Goal: Task Accomplishment & Management: Complete application form

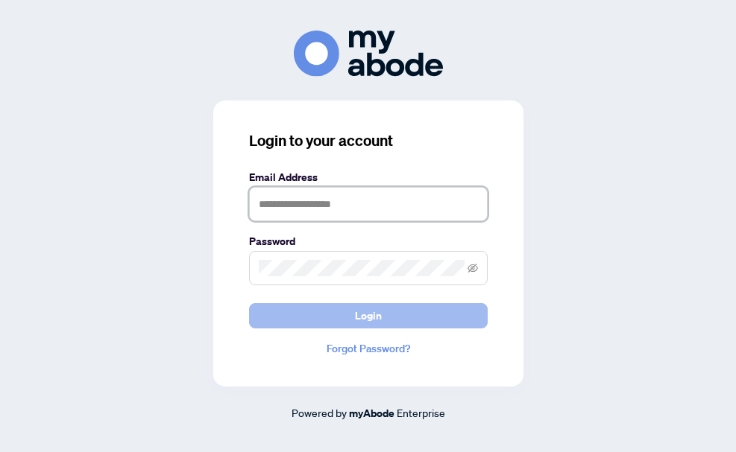
type input "**********"
click at [374, 314] on span "Login" at bounding box center [368, 316] width 27 height 24
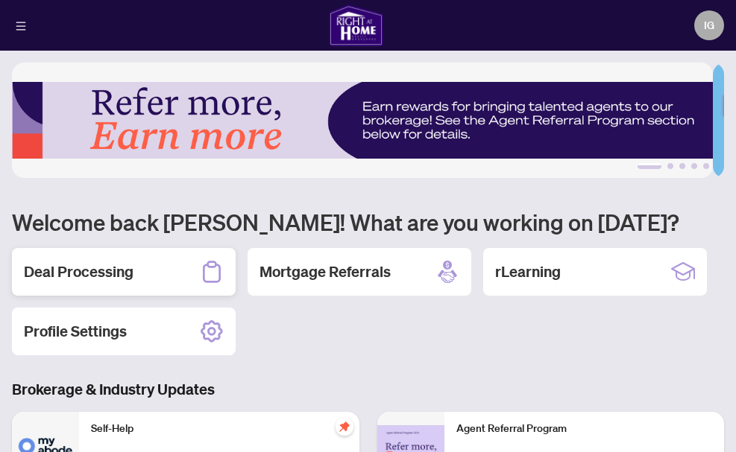
click at [98, 271] on h2 "Deal Processing" at bounding box center [79, 272] width 110 height 21
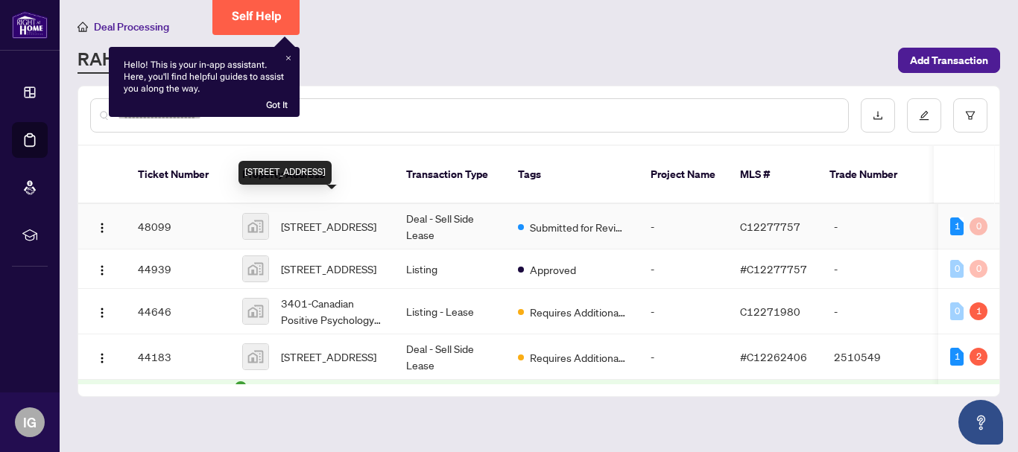
click at [332, 218] on span "805-39 Sherbourne Street, Toronto, ON, Canada" at bounding box center [328, 226] width 95 height 16
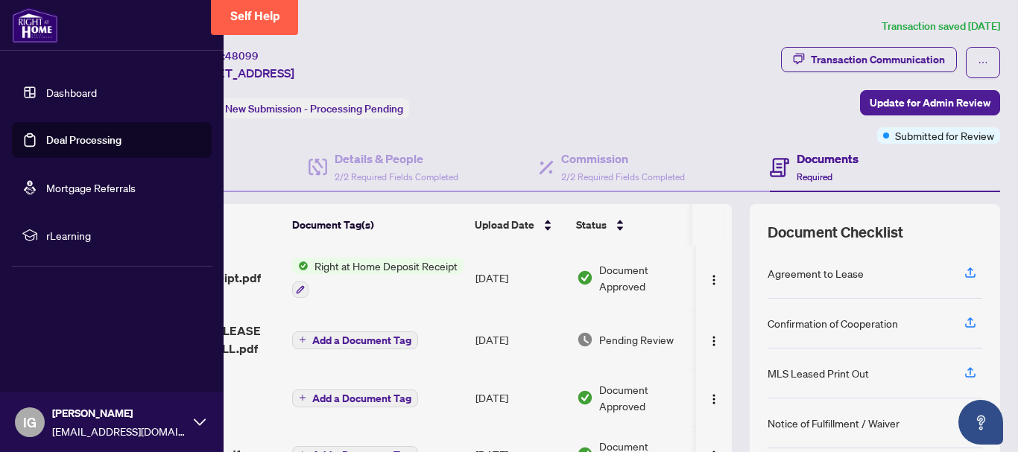
click at [36, 20] on img at bounding box center [35, 25] width 46 height 36
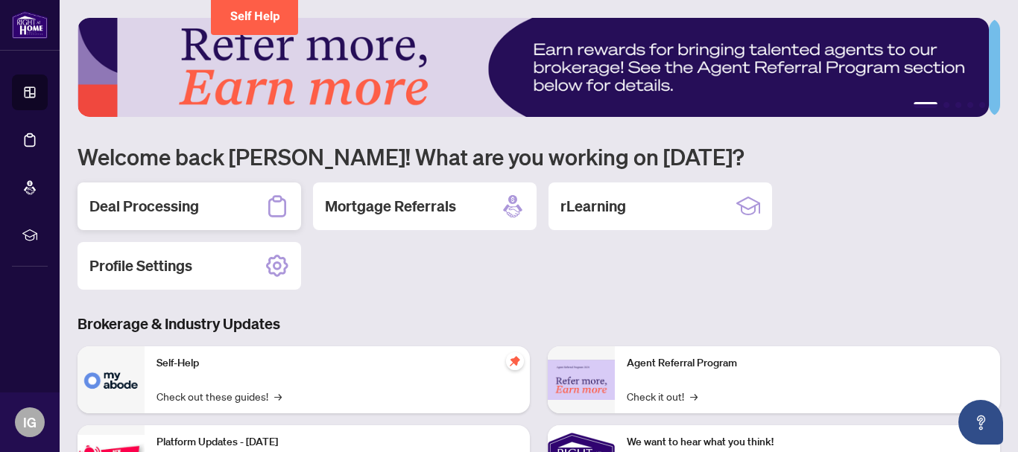
click at [155, 203] on h2 "Deal Processing" at bounding box center [144, 206] width 110 height 21
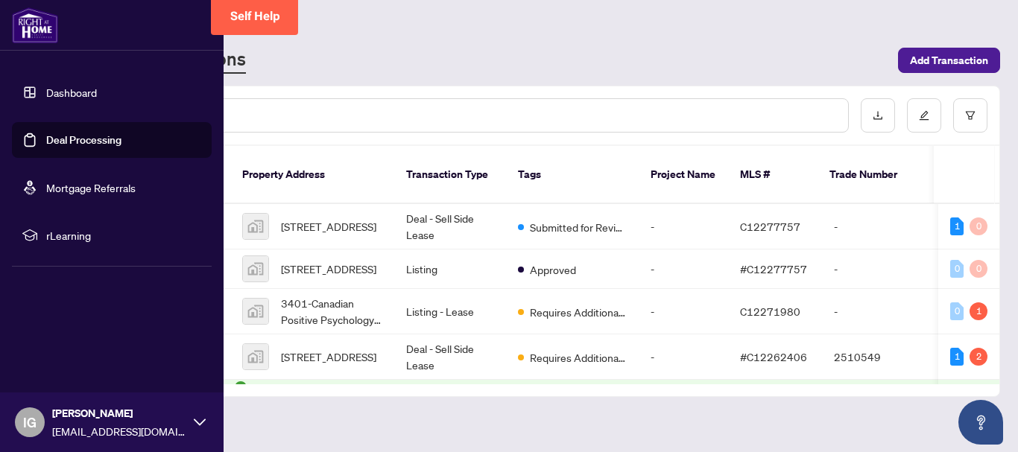
click at [66, 92] on link "Dashboard" at bounding box center [71, 92] width 51 height 13
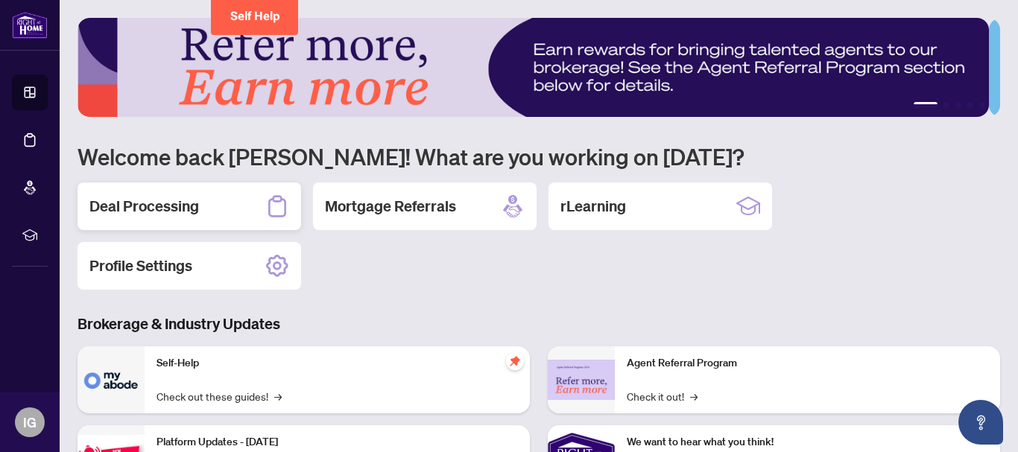
click at [171, 206] on h2 "Deal Processing" at bounding box center [144, 206] width 110 height 21
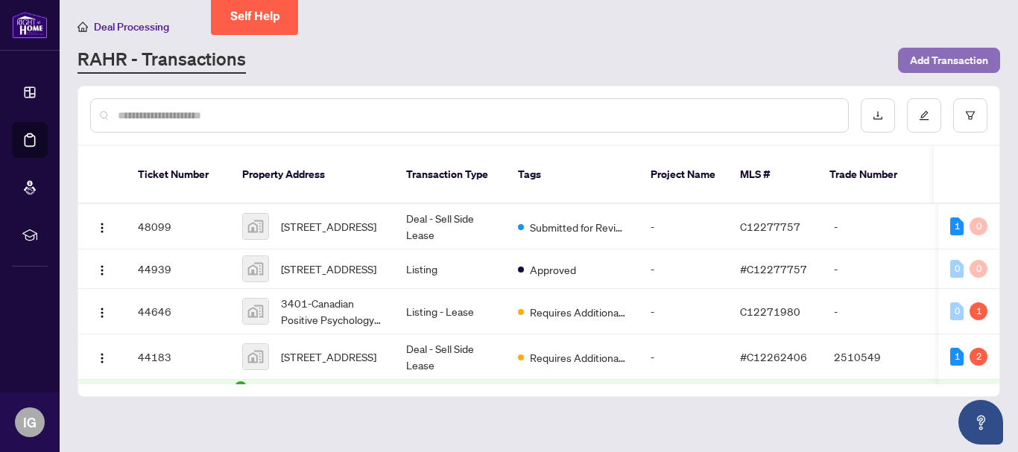
click at [735, 51] on span "Add Transaction" at bounding box center [949, 60] width 78 height 24
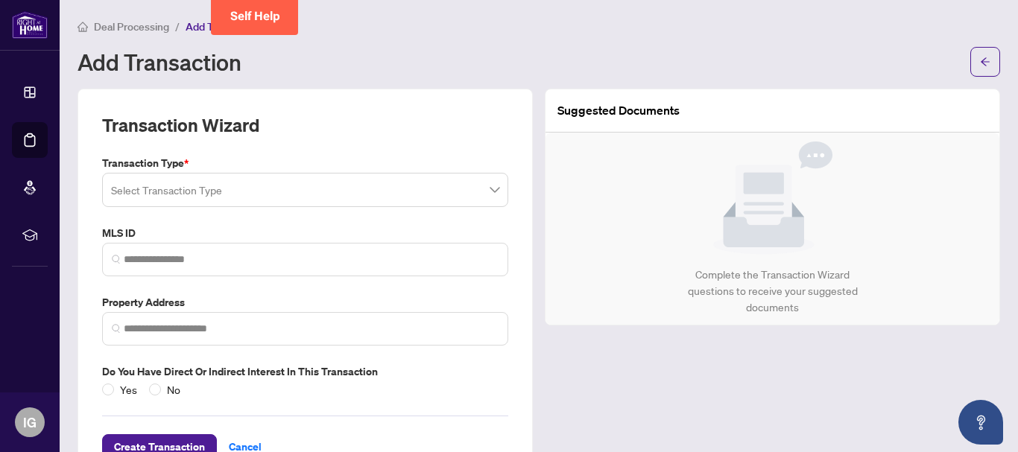
click at [493, 194] on span at bounding box center [305, 190] width 388 height 28
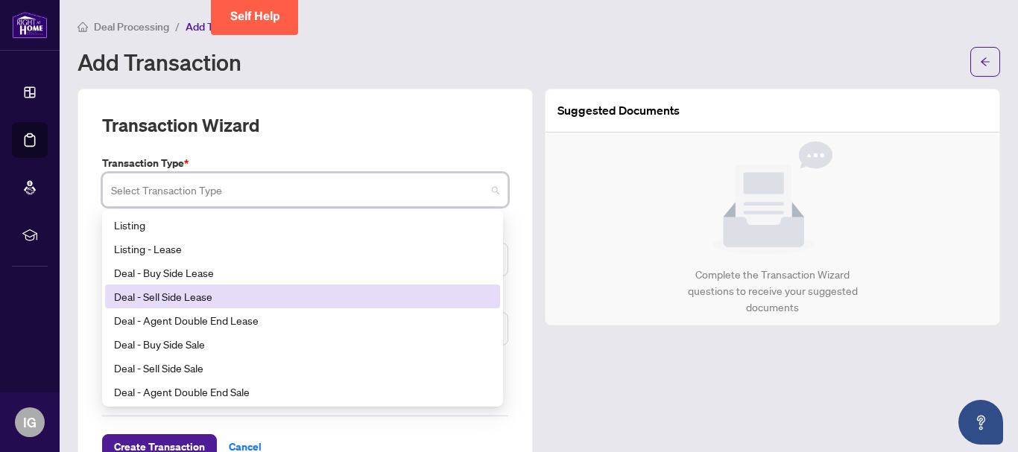
click at [195, 296] on div "Deal - Sell Side Lease" at bounding box center [302, 296] width 377 height 16
